Goal: Find specific page/section: Find specific page/section

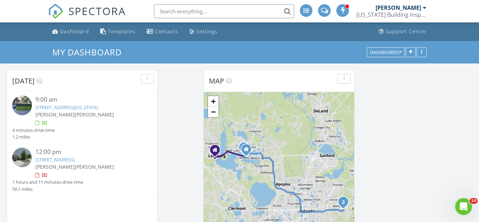
click at [98, 107] on link "922 N New Hampshire Ave, Tavares, FL 32778" at bounding box center [66, 107] width 62 height 6
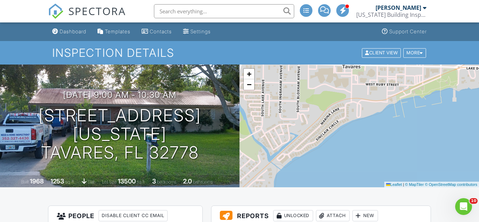
scroll to position [1, 0]
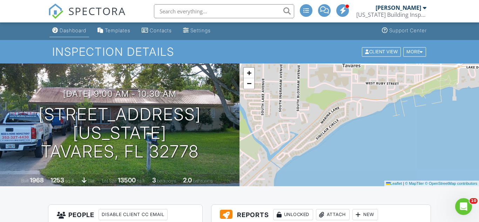
click at [72, 32] on div "Dashboard" at bounding box center [73, 30] width 27 height 6
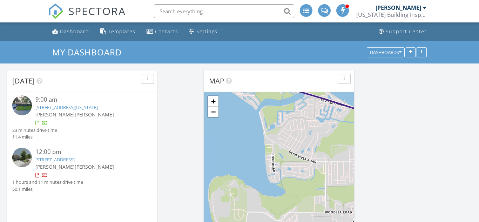
click at [84, 148] on div "12:00 pm" at bounding box center [87, 152] width 105 height 9
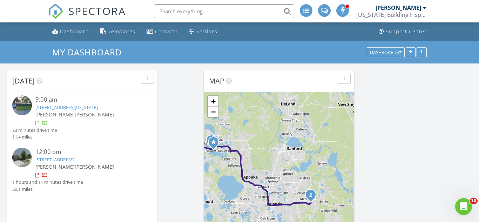
click at [81, 107] on link "922 N New Hampshire Ave, Tavares, FL 32778" at bounding box center [66, 107] width 62 height 6
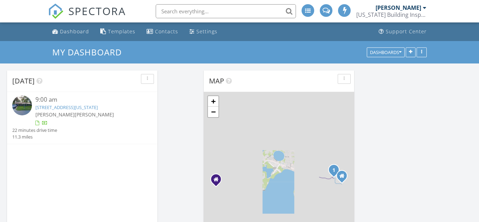
click at [90, 107] on link "[STREET_ADDRESS][US_STATE]" at bounding box center [66, 107] width 62 height 6
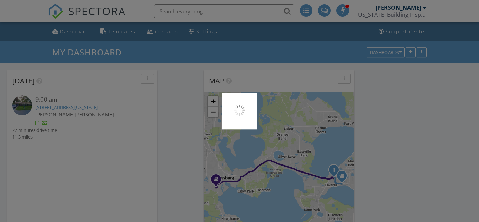
scroll to position [849, 479]
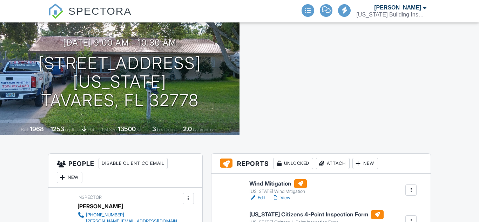
scroll to position [155, 0]
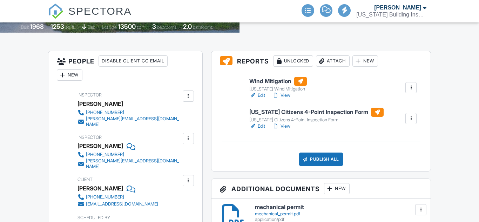
click at [259, 126] on link "Edit" at bounding box center [257, 126] width 16 height 7
